Goal: Transaction & Acquisition: Purchase product/service

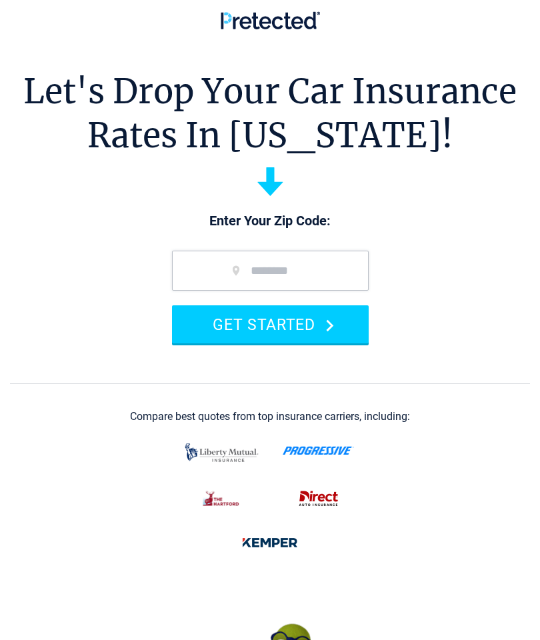
click at [239, 259] on input "zip code" at bounding box center [270, 270] width 197 height 40
type input "*****"
click at [333, 317] on button "GET STARTED" at bounding box center [270, 324] width 197 height 38
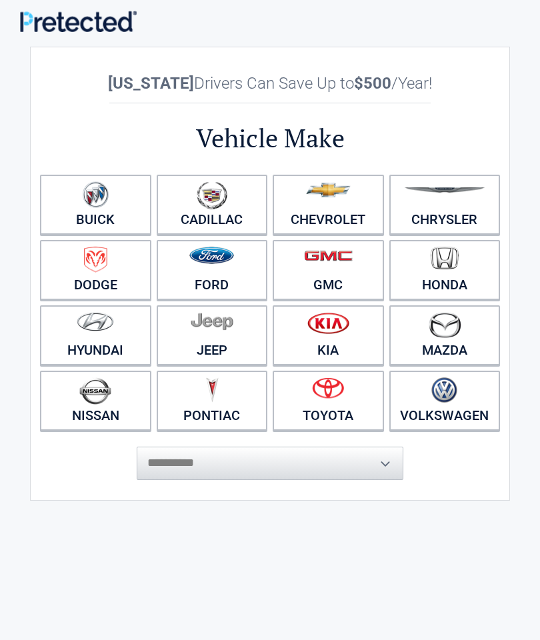
click at [336, 207] on figure at bounding box center [327, 196] width 95 height 30
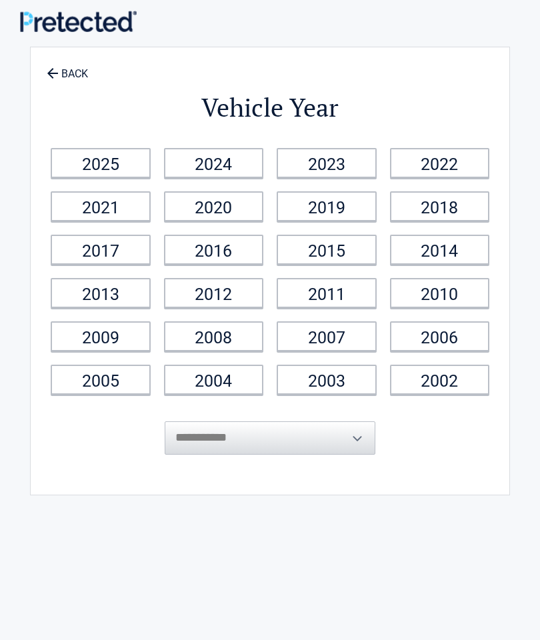
click at [324, 159] on link "2023" at bounding box center [326, 163] width 100 height 30
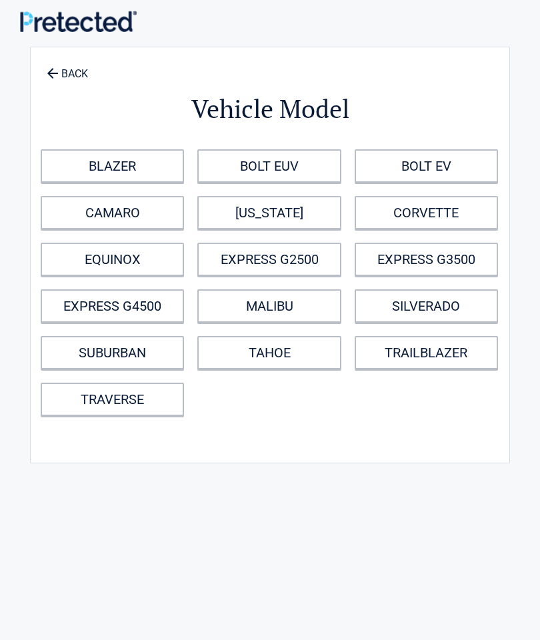
click at [394, 351] on link "TRAILBLAZER" at bounding box center [425, 352] width 143 height 33
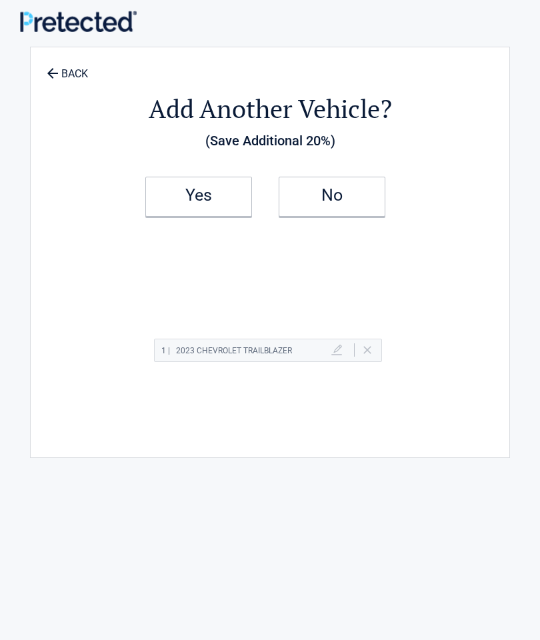
click at [336, 191] on h2 "No" at bounding box center [331, 195] width 79 height 9
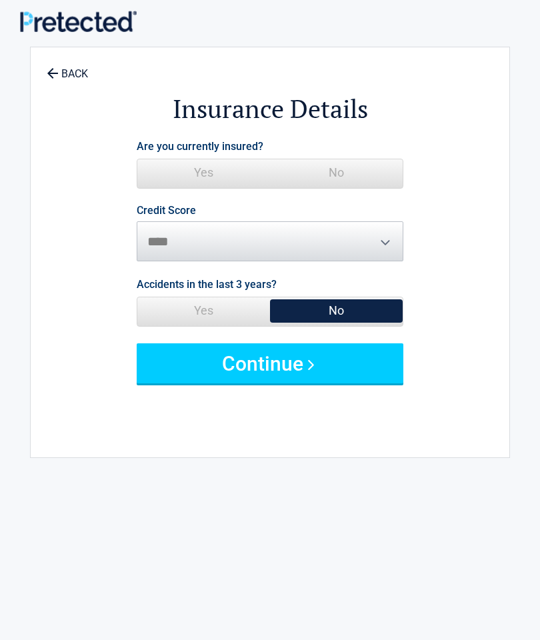
click at [66, 71] on link "BACK" at bounding box center [67, 67] width 47 height 23
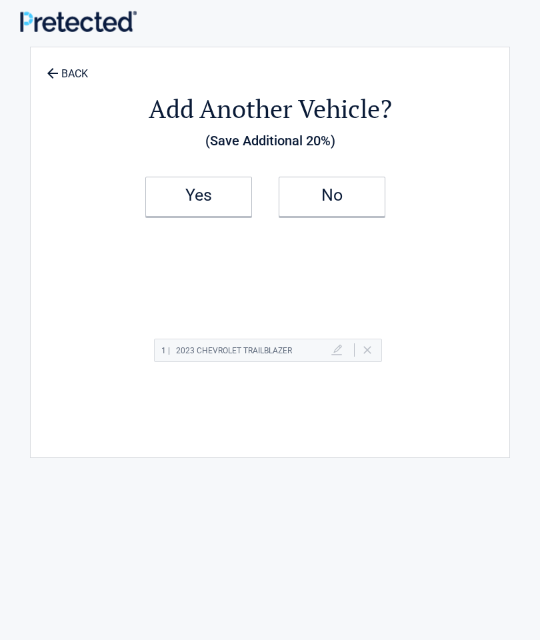
click at [336, 197] on h2 "No" at bounding box center [331, 195] width 79 height 9
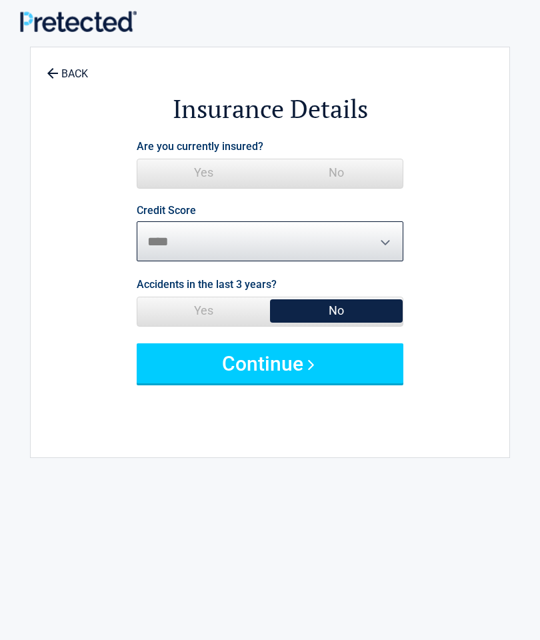
click at [376, 240] on select "********* **** ******* ****" at bounding box center [270, 241] width 266 height 40
click at [207, 171] on span "Yes" at bounding box center [203, 172] width 133 height 27
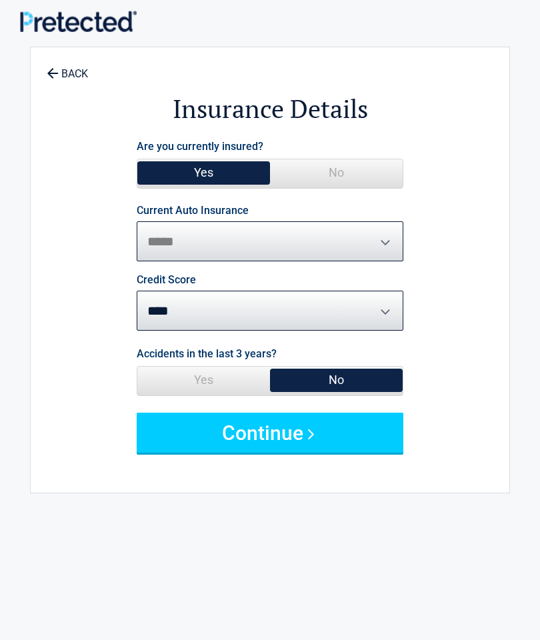
click at [382, 233] on select "**********" at bounding box center [270, 241] width 266 height 40
select select "**********"
click at [319, 428] on button "Continue" at bounding box center [270, 432] width 266 height 40
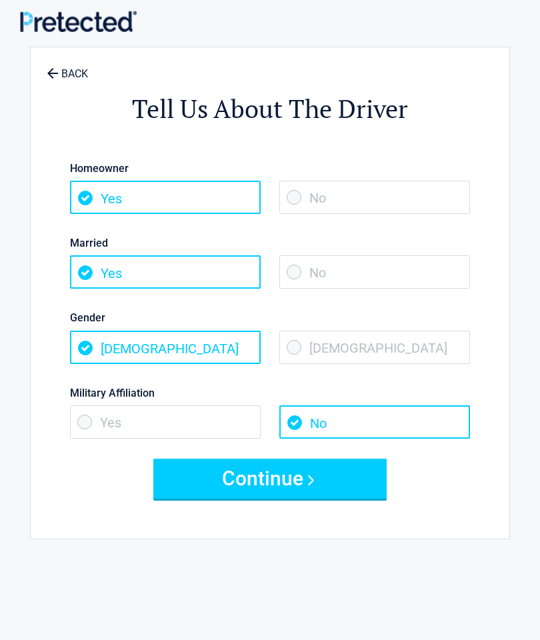
click at [358, 479] on button "Continue" at bounding box center [269, 478] width 233 height 40
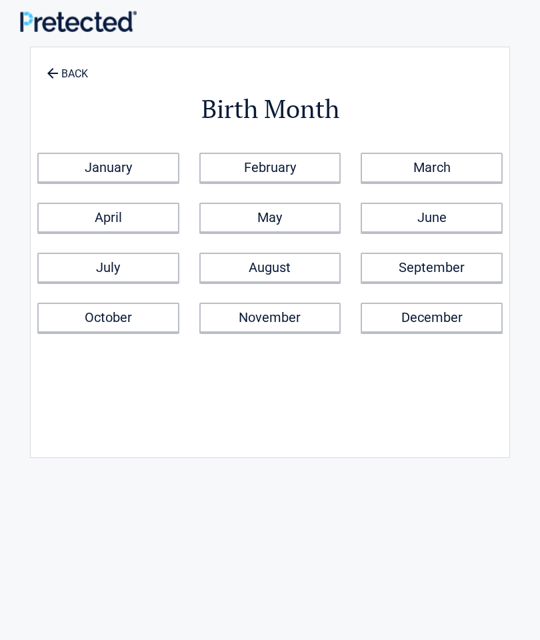
click at [83, 266] on link "July" at bounding box center [108, 267] width 142 height 30
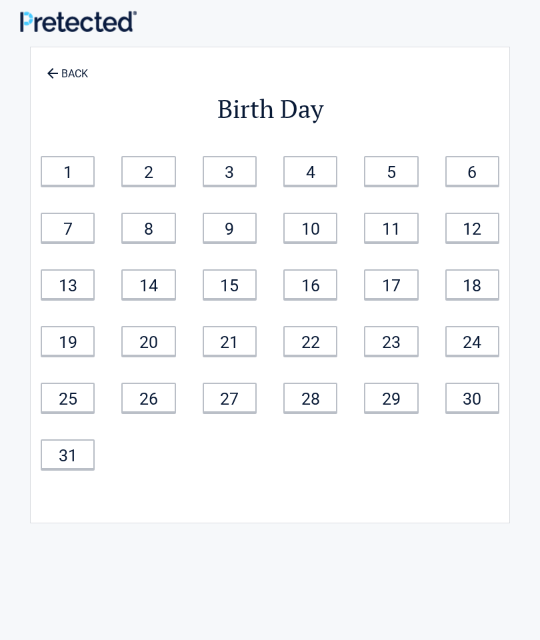
click at [153, 276] on link "14" at bounding box center [148, 284] width 54 height 30
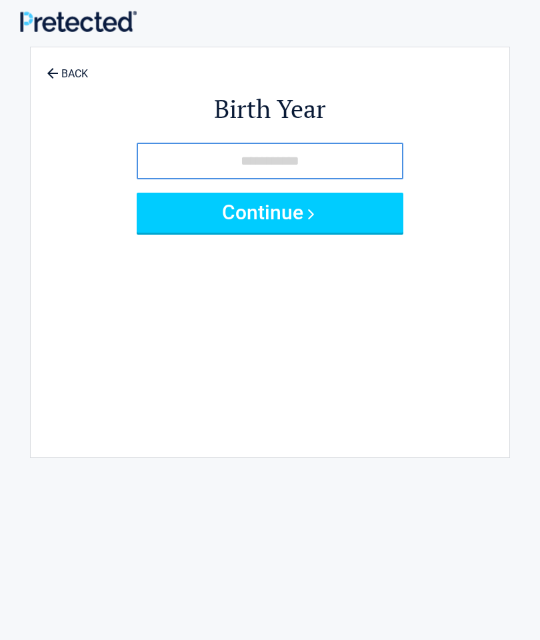
click at [239, 153] on input "tel" at bounding box center [270, 161] width 266 height 37
type input "****"
click at [366, 213] on button "Continue" at bounding box center [270, 213] width 266 height 40
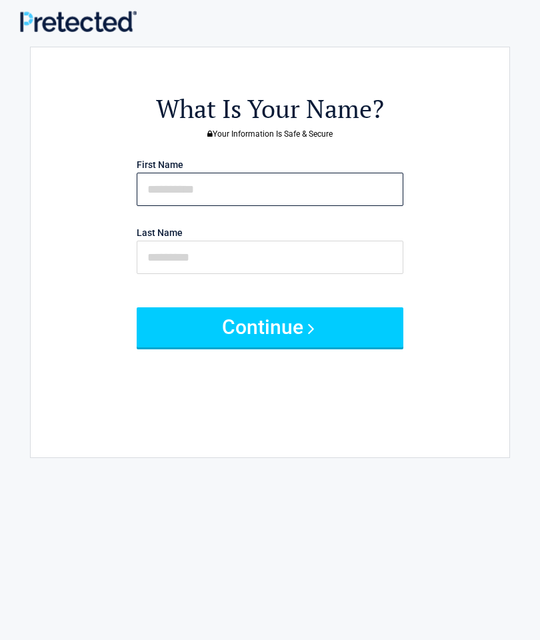
click at [165, 187] on input "text" at bounding box center [270, 189] width 266 height 33
type input "***"
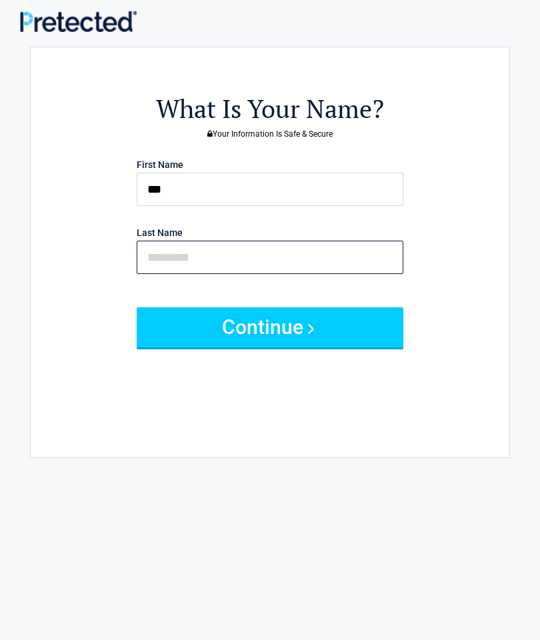
click at [159, 250] on input "text" at bounding box center [270, 256] width 266 height 33
type input "*******"
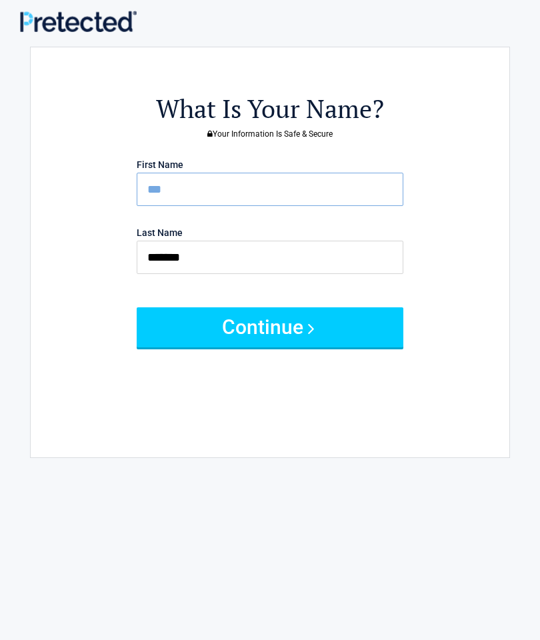
click at [177, 325] on button "Continue" at bounding box center [270, 327] width 266 height 40
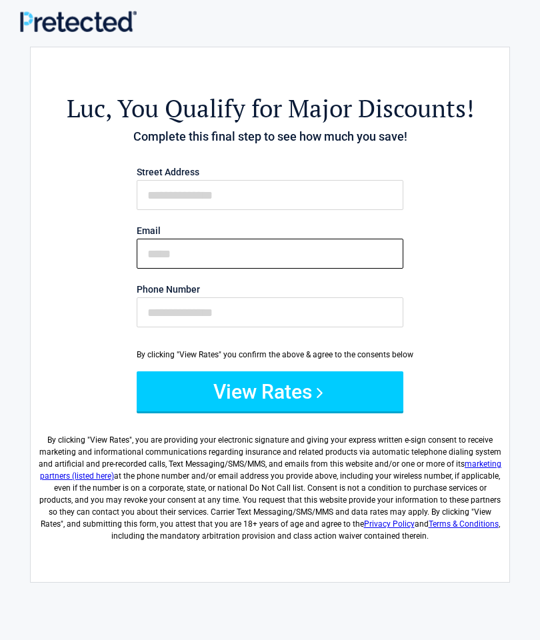
click at [228, 254] on input "Email" at bounding box center [270, 253] width 266 height 30
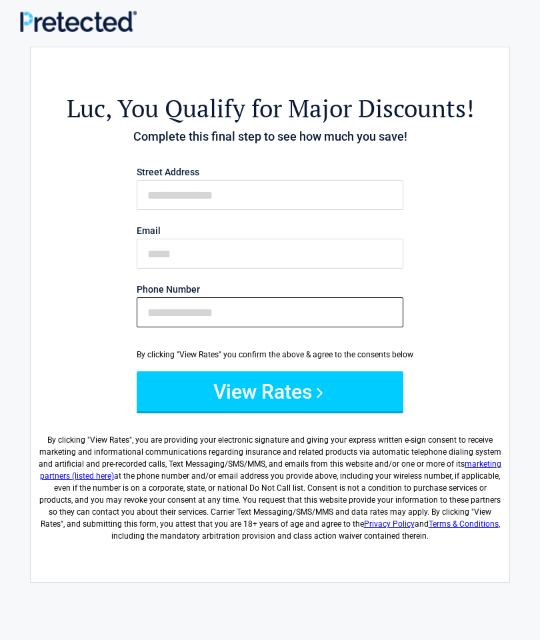
click at [154, 302] on input "Phone Number" at bounding box center [270, 312] width 266 height 30
click at [79, 282] on div "Luc , You Qualify for Major Discounts! Complete this final step to see how much…" at bounding box center [269, 308] width 465 height 494
click at [369, 389] on button "View Rates" at bounding box center [270, 391] width 266 height 40
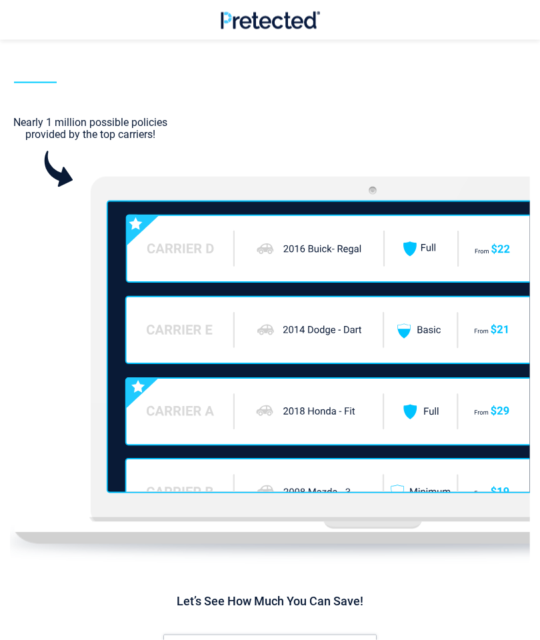
scroll to position [1622, 0]
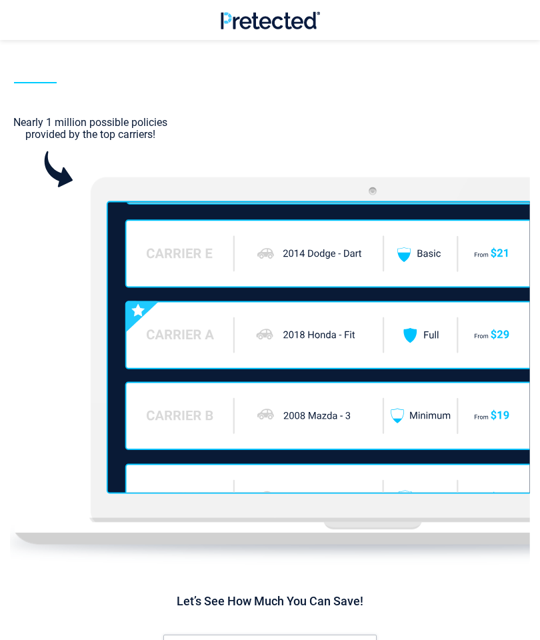
click at [286, 332] on icon at bounding box center [340, 334] width 429 height 67
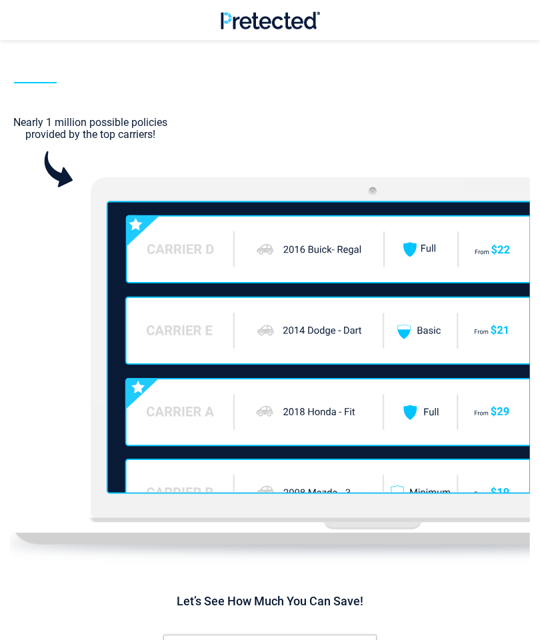
click at [314, 404] on icon at bounding box center [340, 411] width 429 height 67
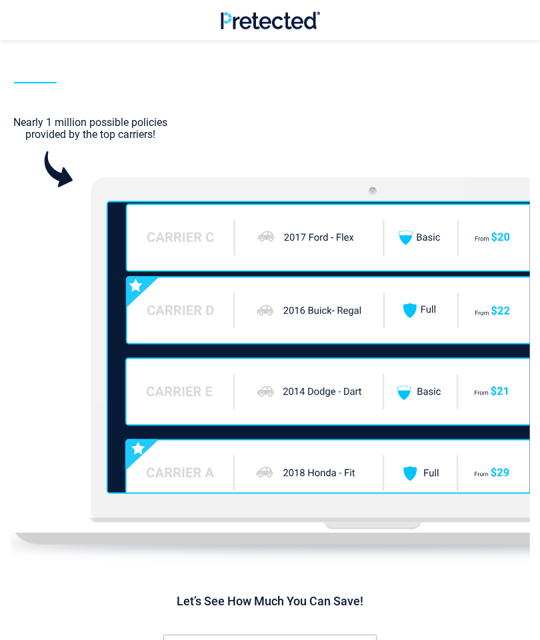
click at [336, 433] on icon at bounding box center [360, 346] width 507 height 291
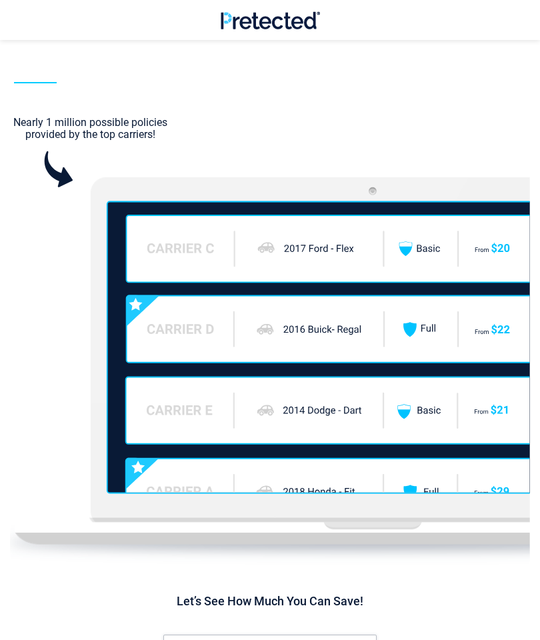
click at [335, 436] on icon at bounding box center [340, 409] width 429 height 67
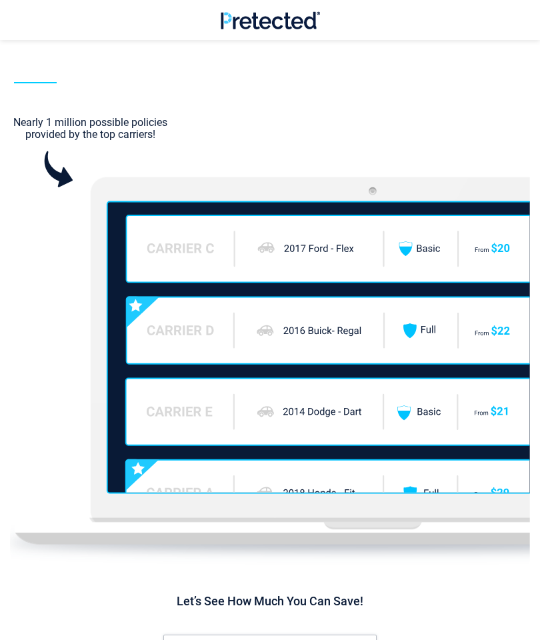
click at [335, 422] on icon at bounding box center [340, 411] width 429 height 67
click at [364, 348] on icon at bounding box center [341, 329] width 429 height 67
click at [354, 280] on icon at bounding box center [360, 346] width 507 height 291
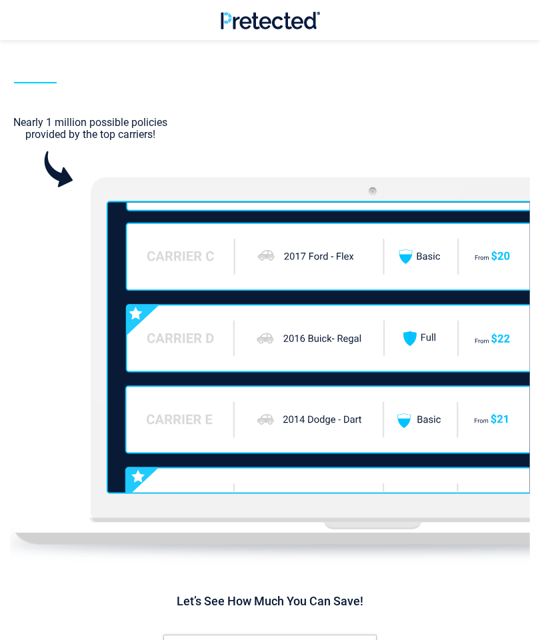
click at [388, 261] on icon at bounding box center [341, 256] width 429 height 67
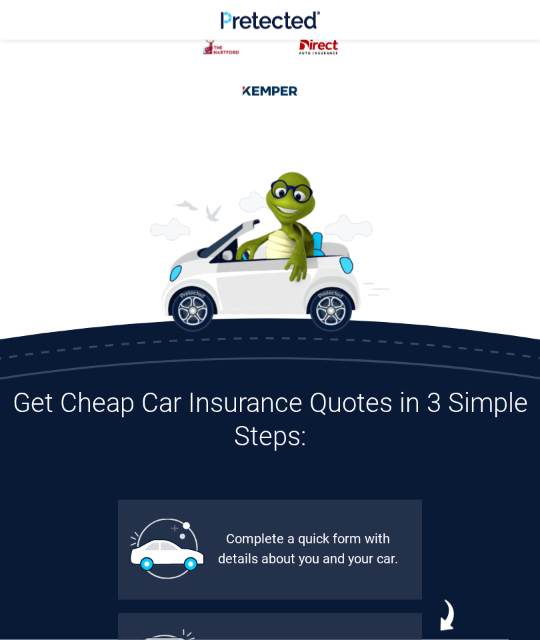
scroll to position [347, 0]
